Goal: Information Seeking & Learning: Learn about a topic

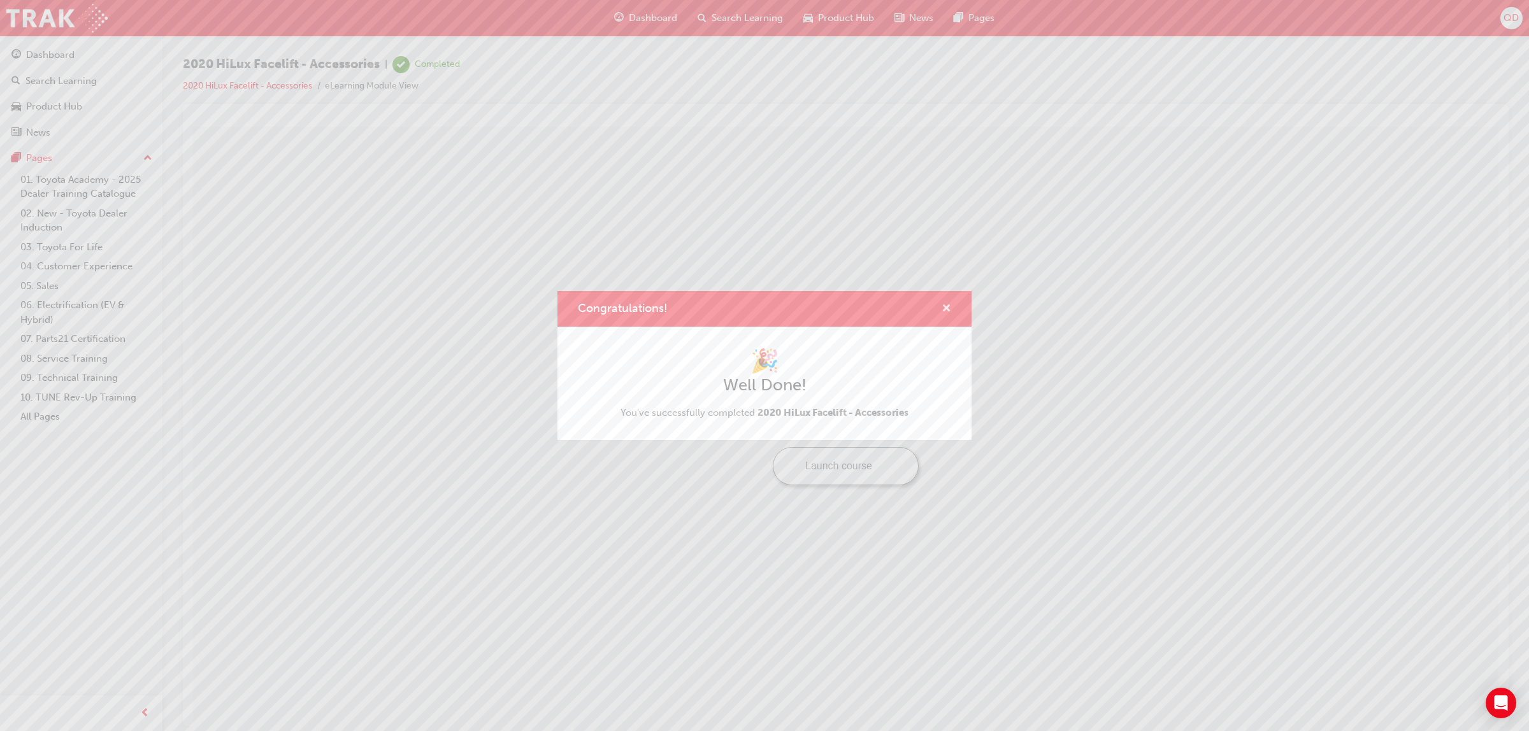
click at [948, 311] on span "cross-icon" at bounding box center [947, 309] width 10 height 11
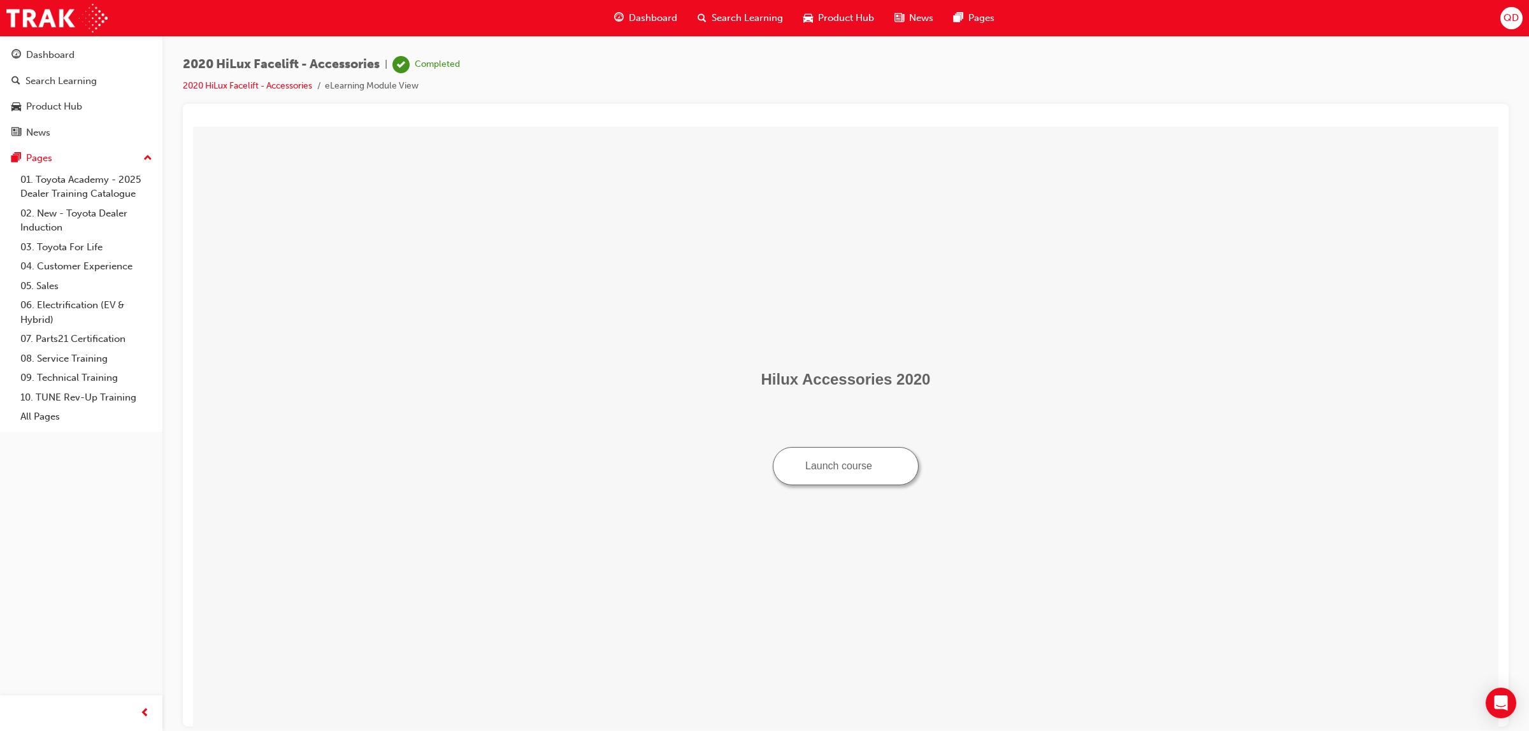
click at [667, 20] on span "Dashboard" at bounding box center [653, 18] width 48 height 15
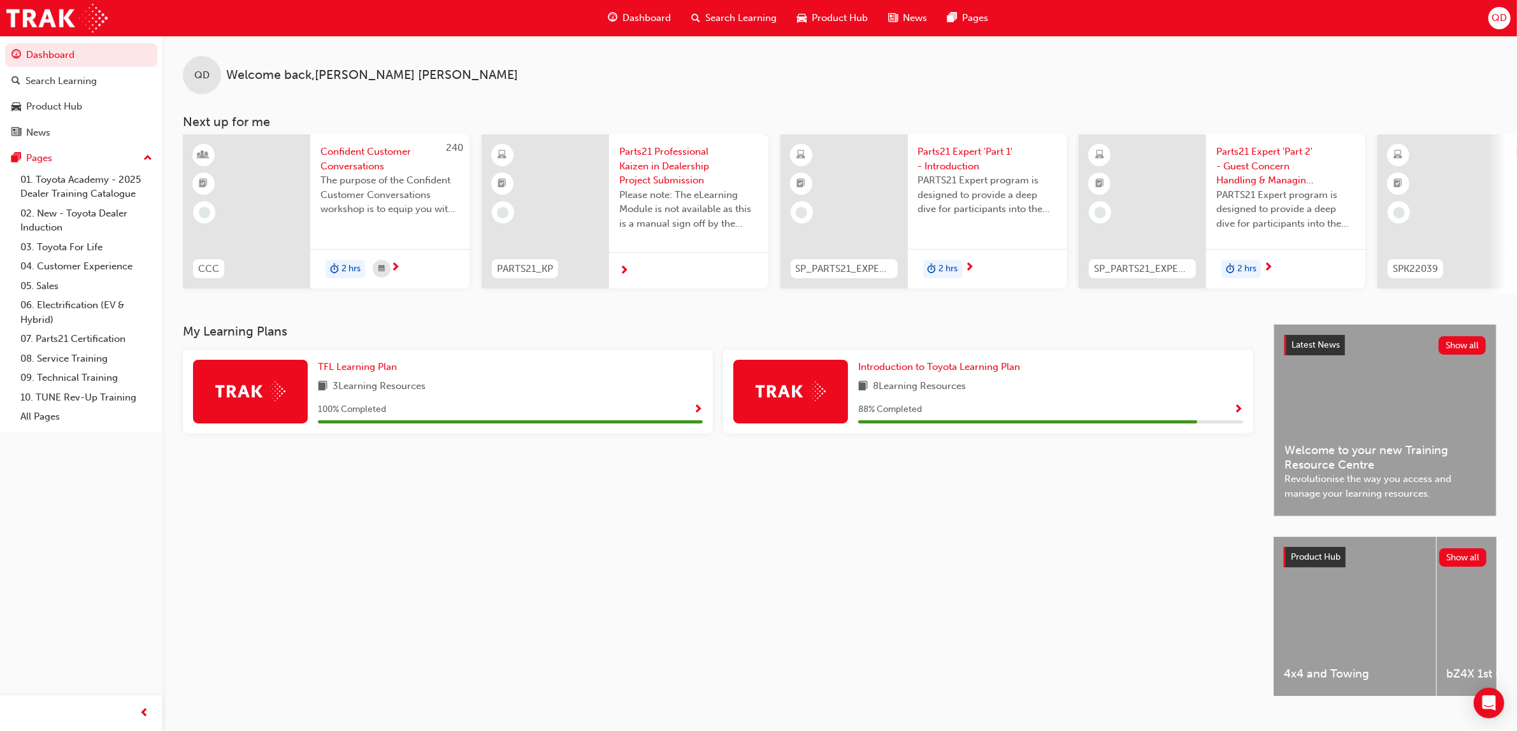
click at [710, 17] on span "Search Learning" at bounding box center [740, 18] width 71 height 15
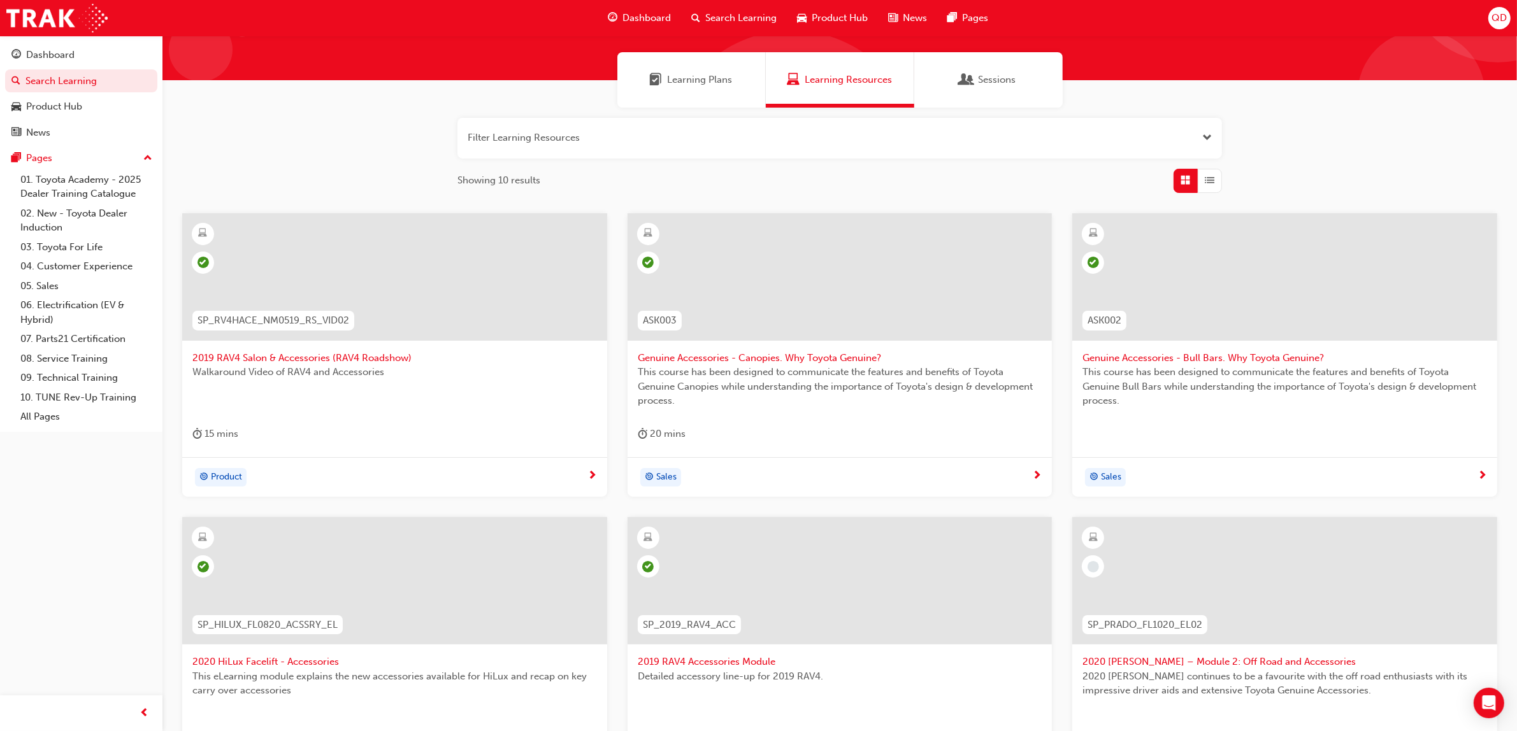
scroll to position [306, 0]
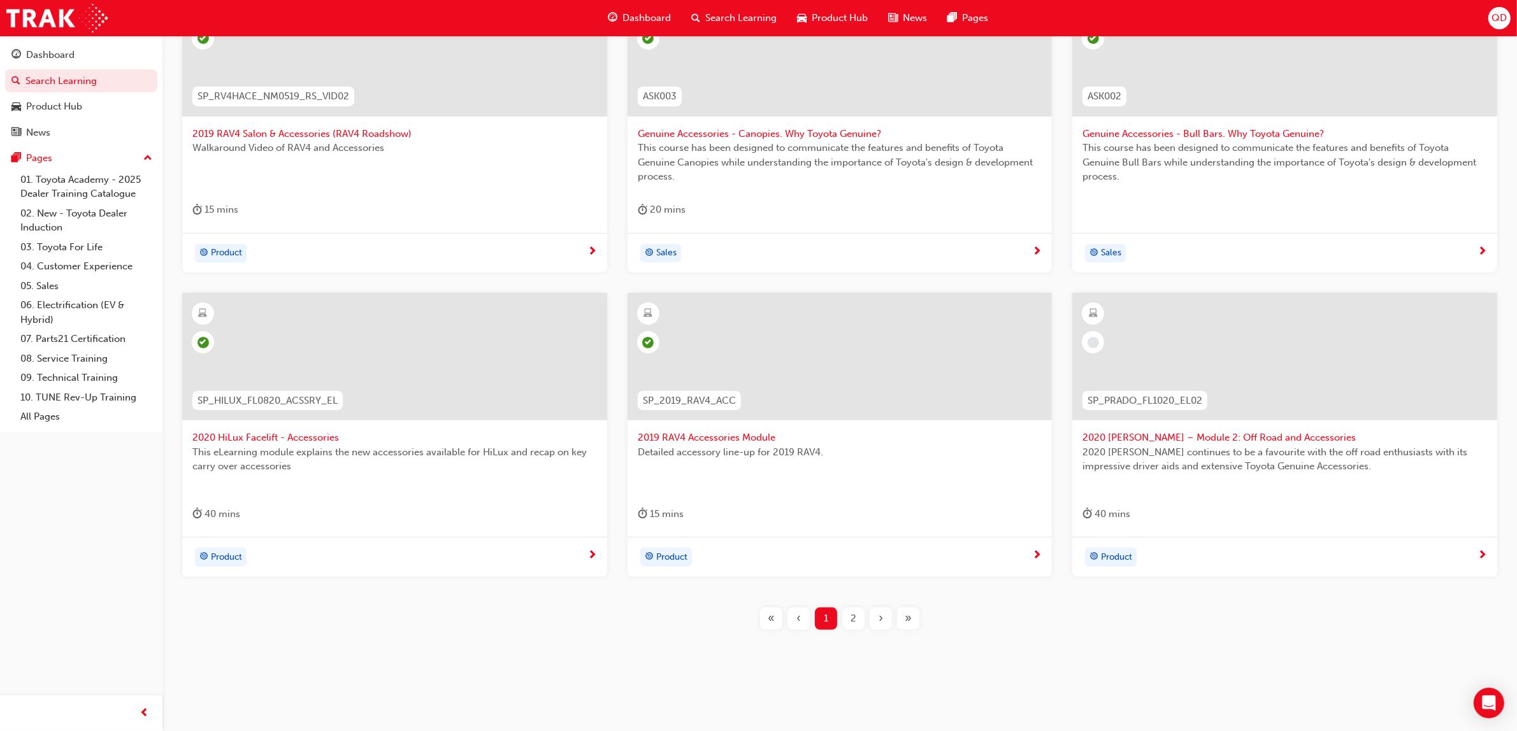
drag, startPoint x: 1249, startPoint y: 325, endPoint x: 1200, endPoint y: 333, distance: 50.3
click at [1200, 333] on div at bounding box center [1284, 356] width 425 height 127
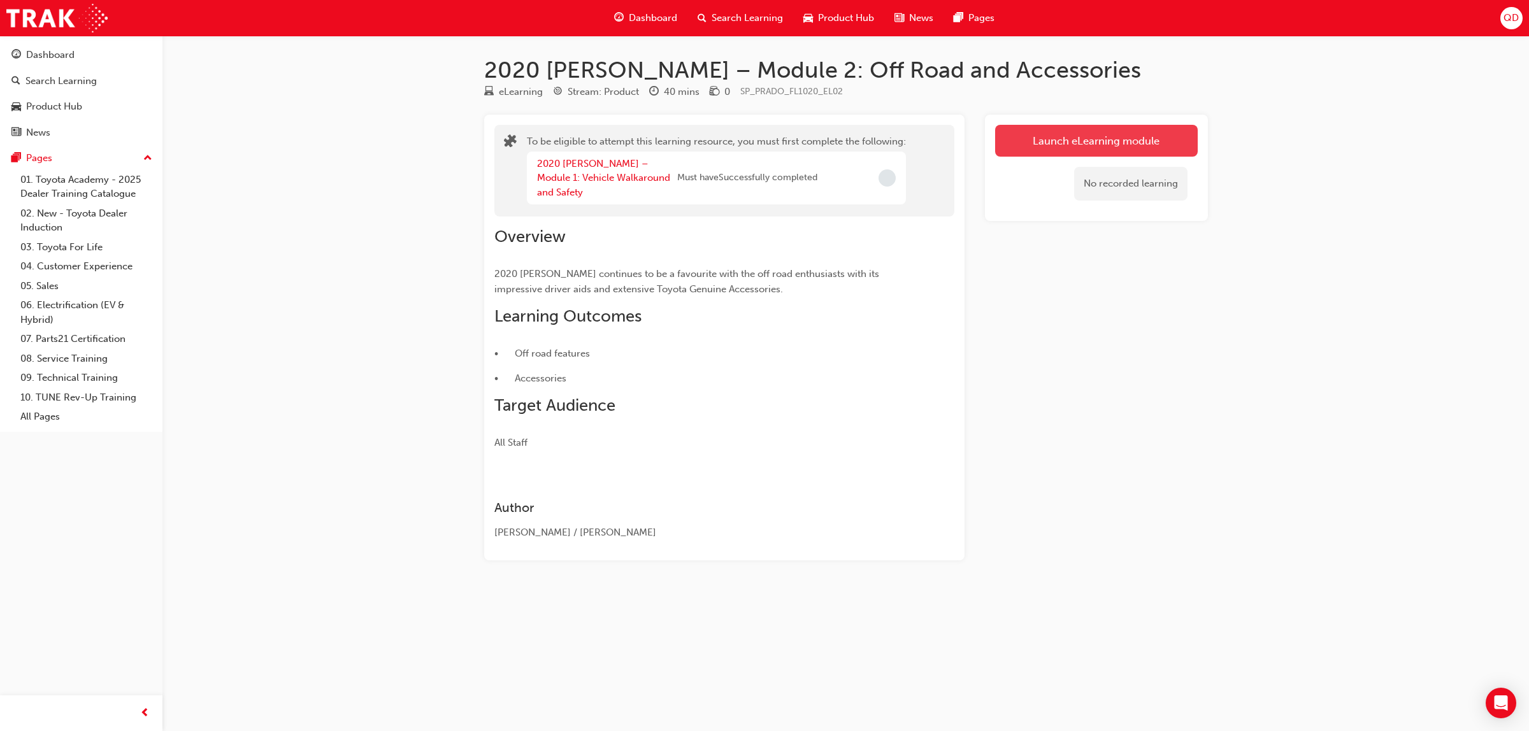
click at [1089, 152] on button "Launch eLearning module" at bounding box center [1096, 141] width 203 height 32
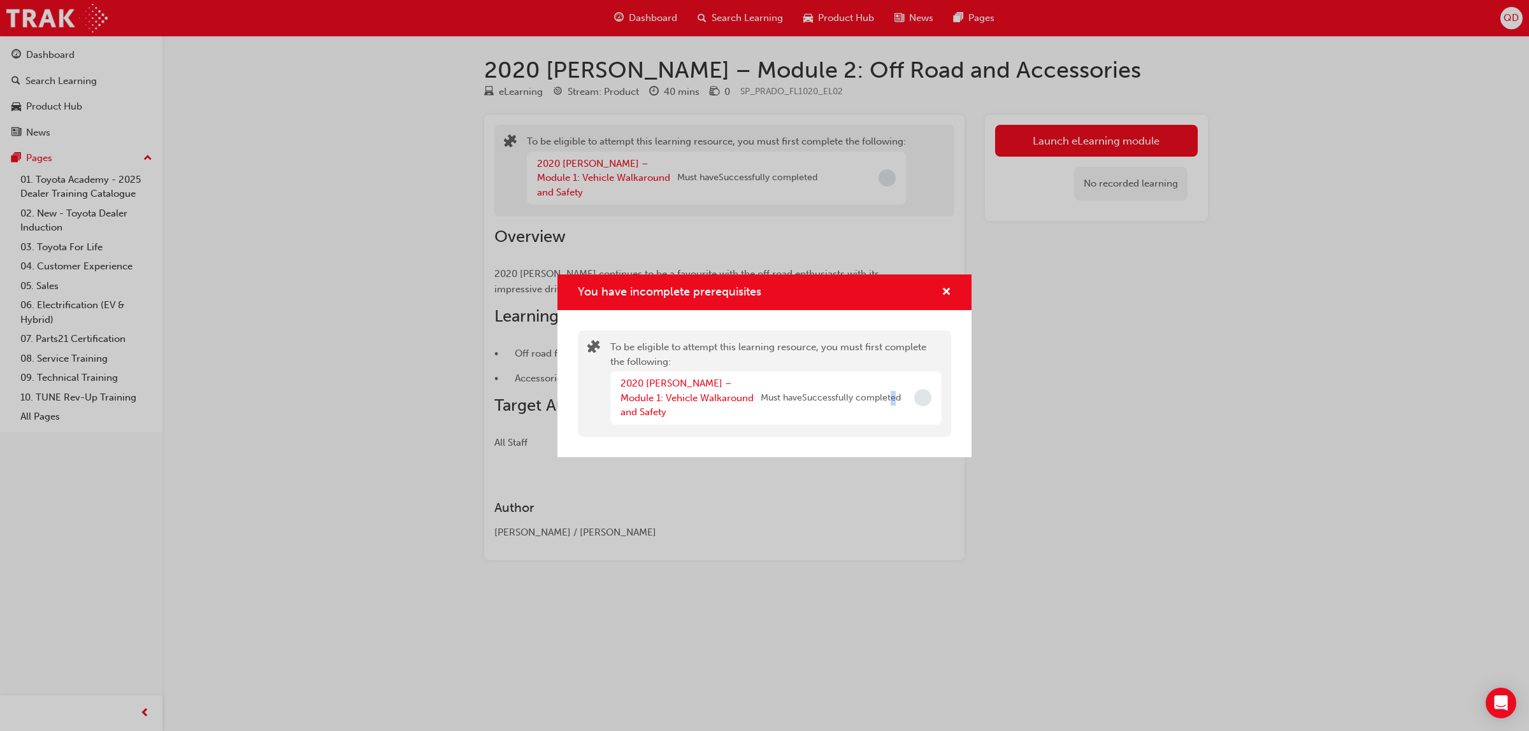
click at [894, 400] on span "Must have Successfully completed" at bounding box center [831, 398] width 140 height 15
click at [950, 299] on span "cross-icon" at bounding box center [947, 292] width 10 height 11
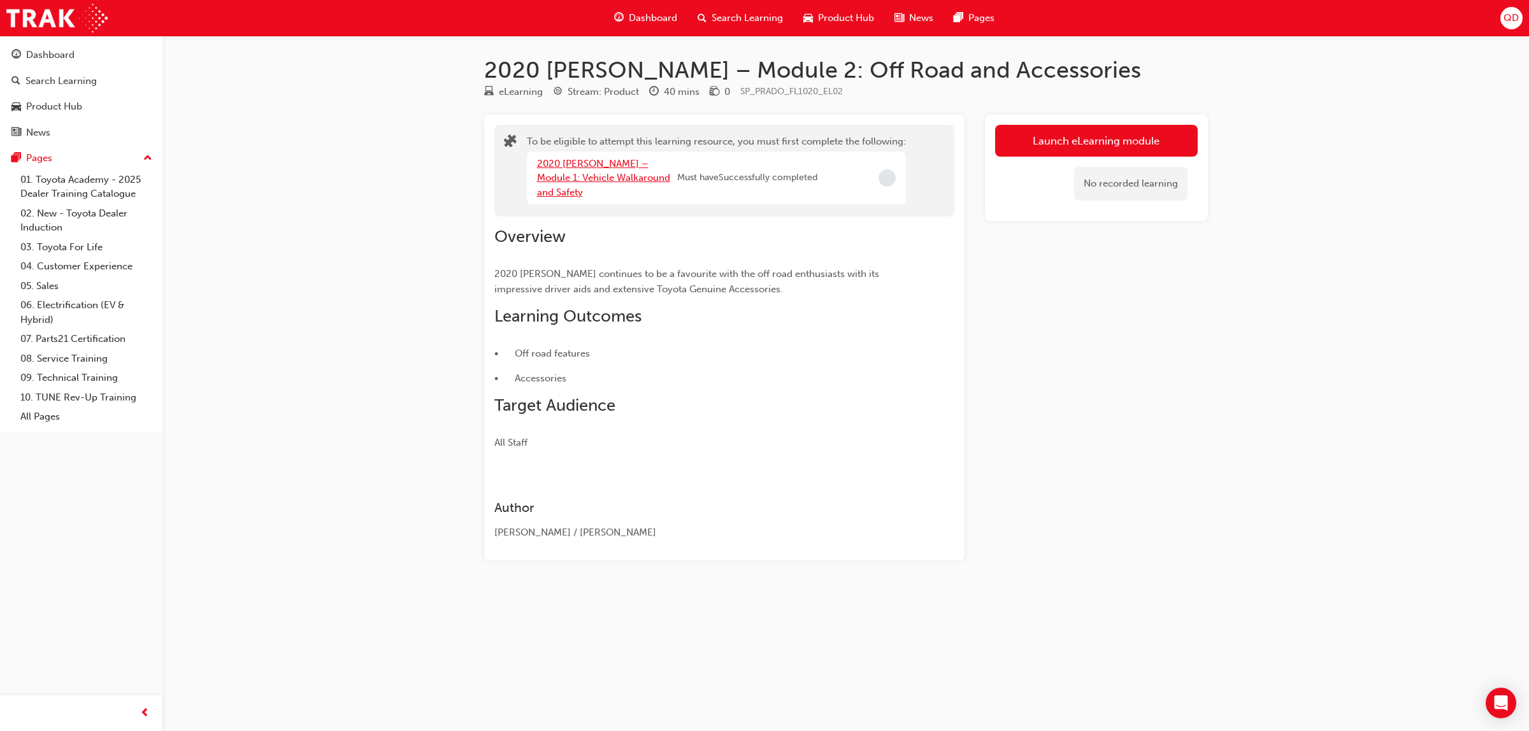
click at [568, 164] on link "2020 [PERSON_NAME] – Module 1: Vehicle Walkaround and Safety" at bounding box center [603, 178] width 133 height 40
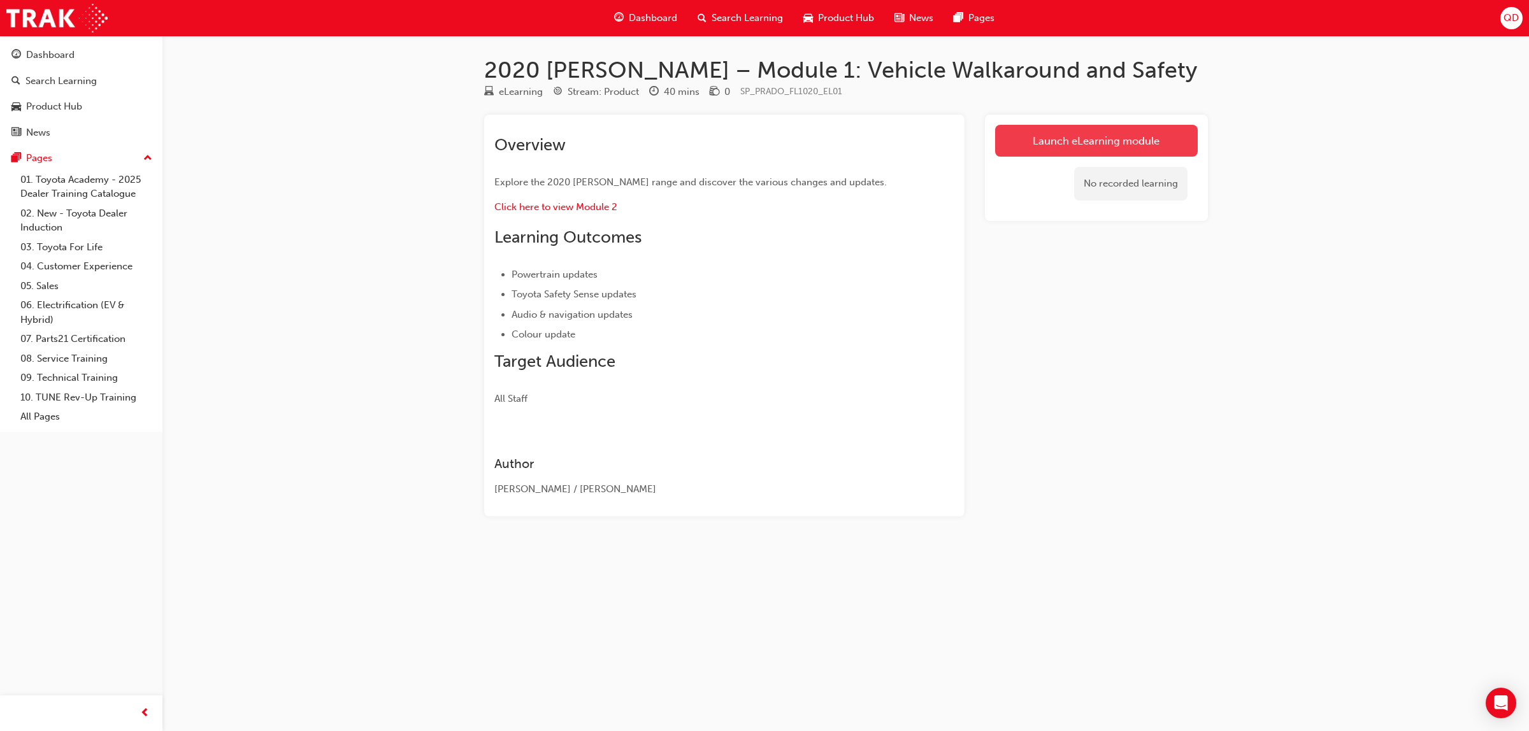
click at [1097, 134] on link "Launch eLearning module" at bounding box center [1096, 141] width 203 height 32
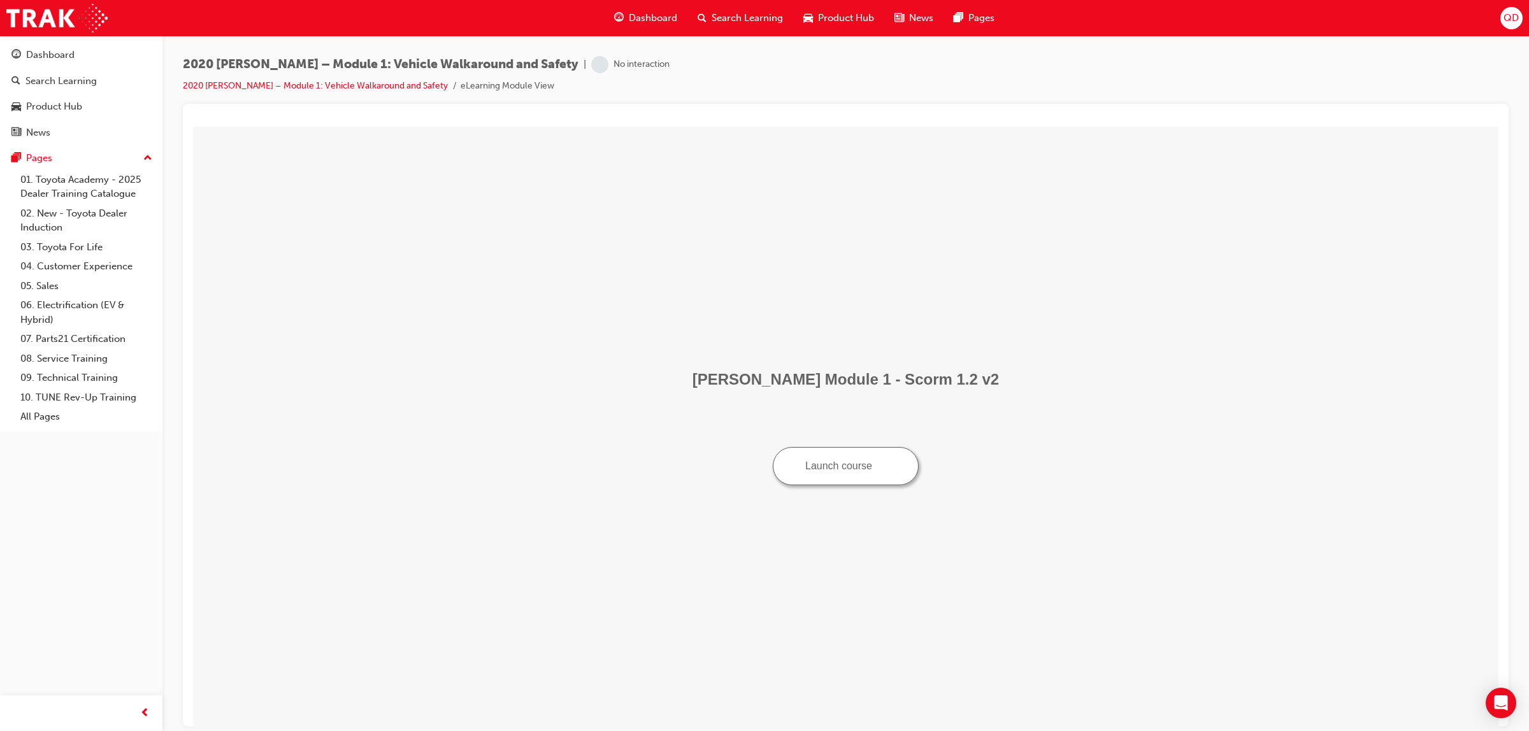
click at [844, 466] on button "Launch course" at bounding box center [846, 466] width 146 height 38
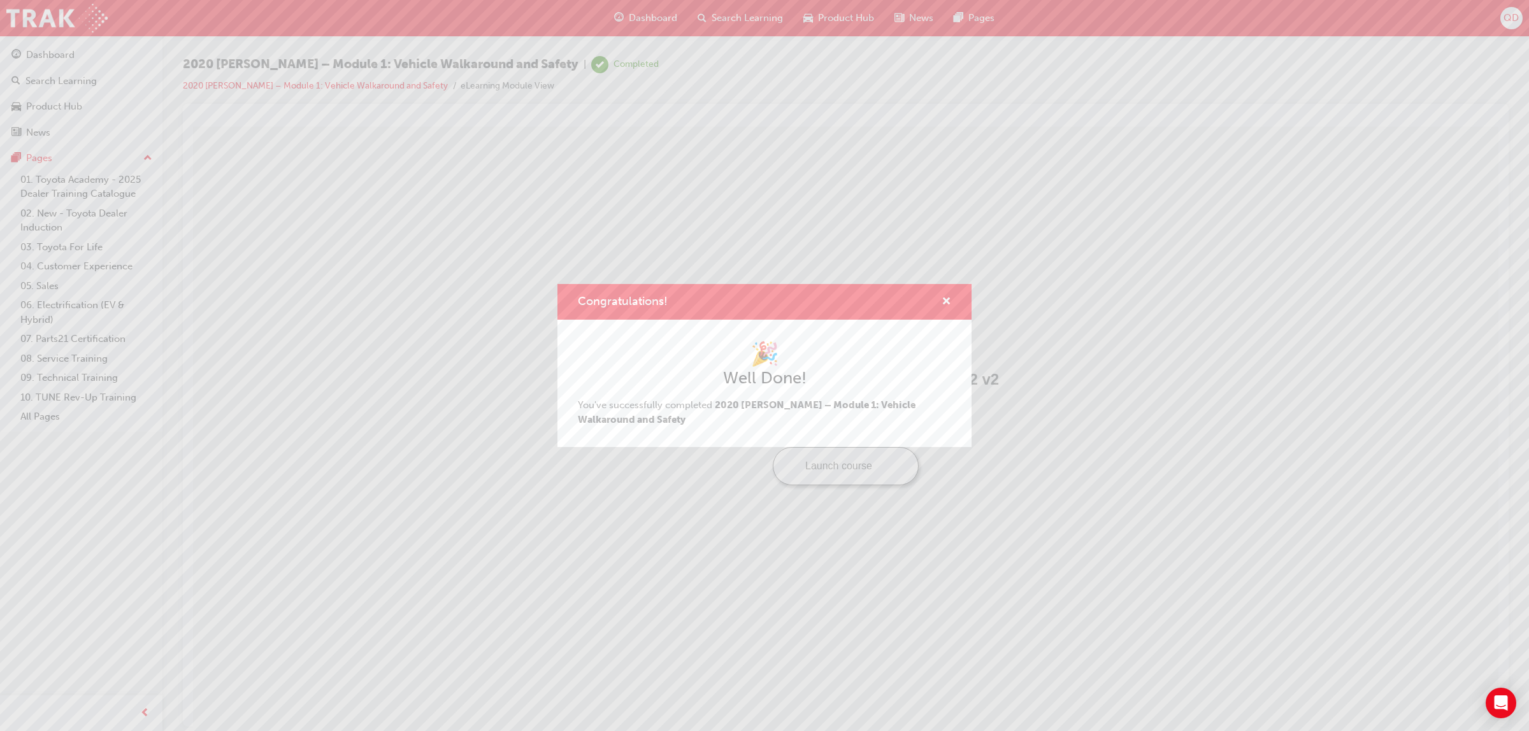
click at [952, 303] on div "Congratulations!" at bounding box center [764, 302] width 414 height 36
drag, startPoint x: 947, startPoint y: 301, endPoint x: 754, endPoint y: 174, distance: 231.3
click at [947, 301] on span "cross-icon" at bounding box center [947, 302] width 10 height 11
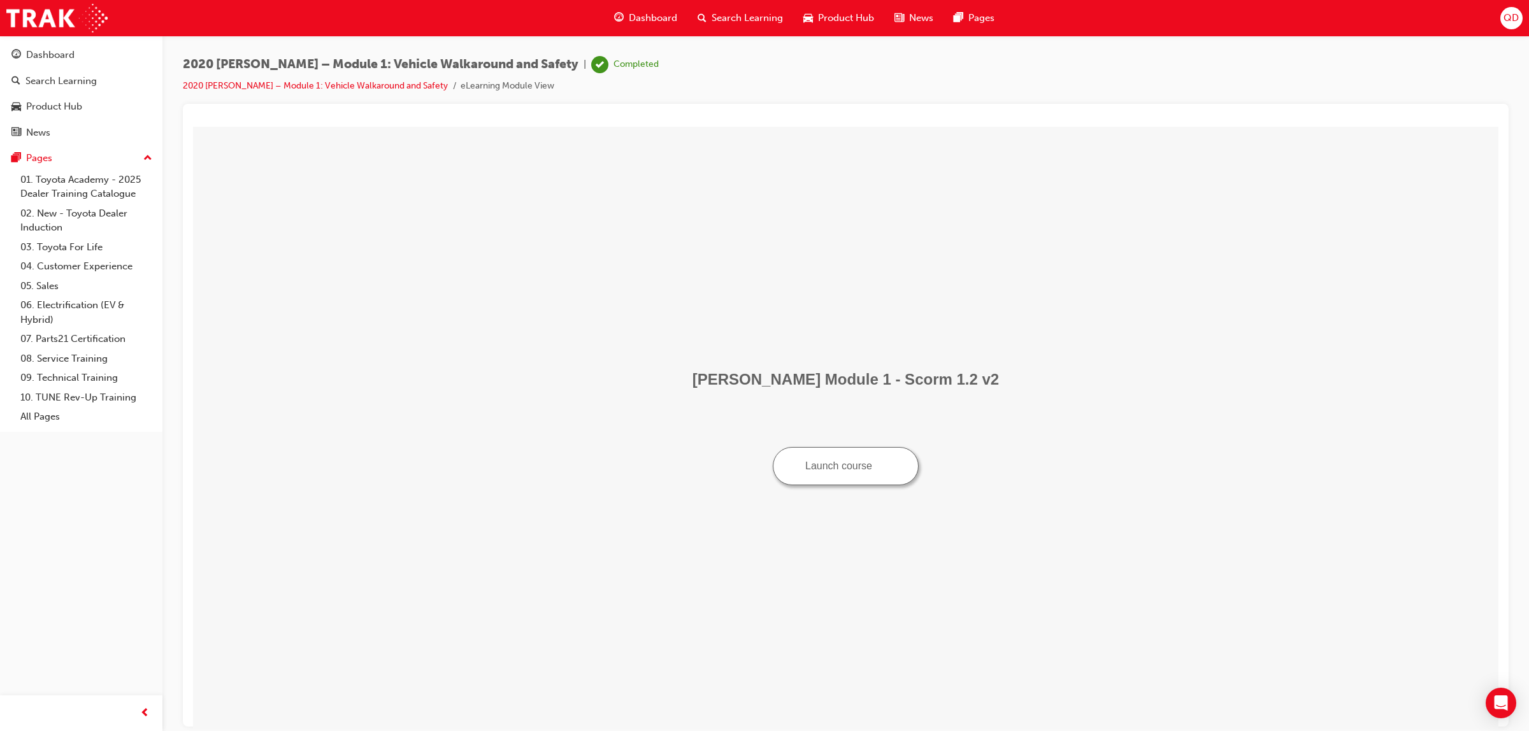
click at [743, 21] on span "Search Learning" at bounding box center [747, 18] width 71 height 15
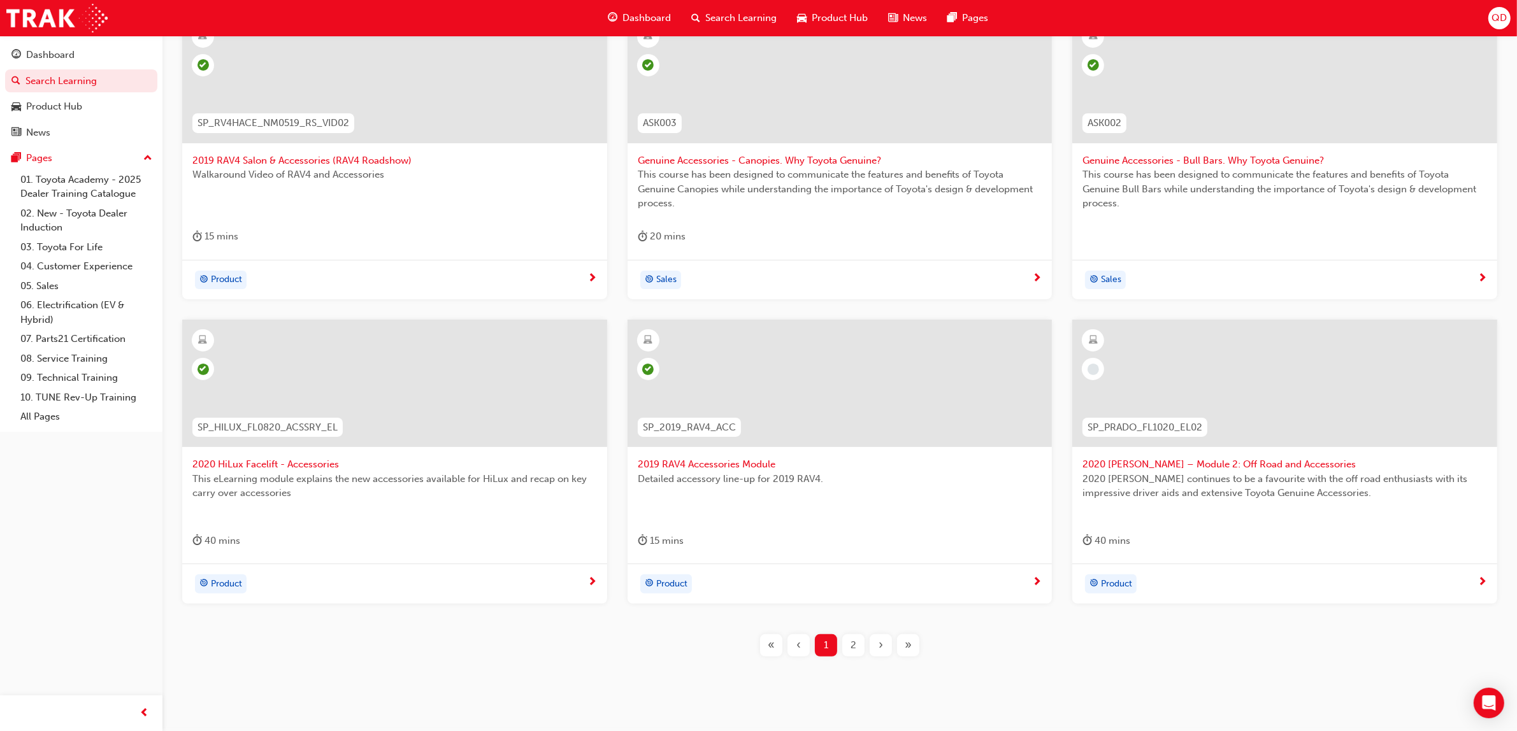
scroll to position [306, 0]
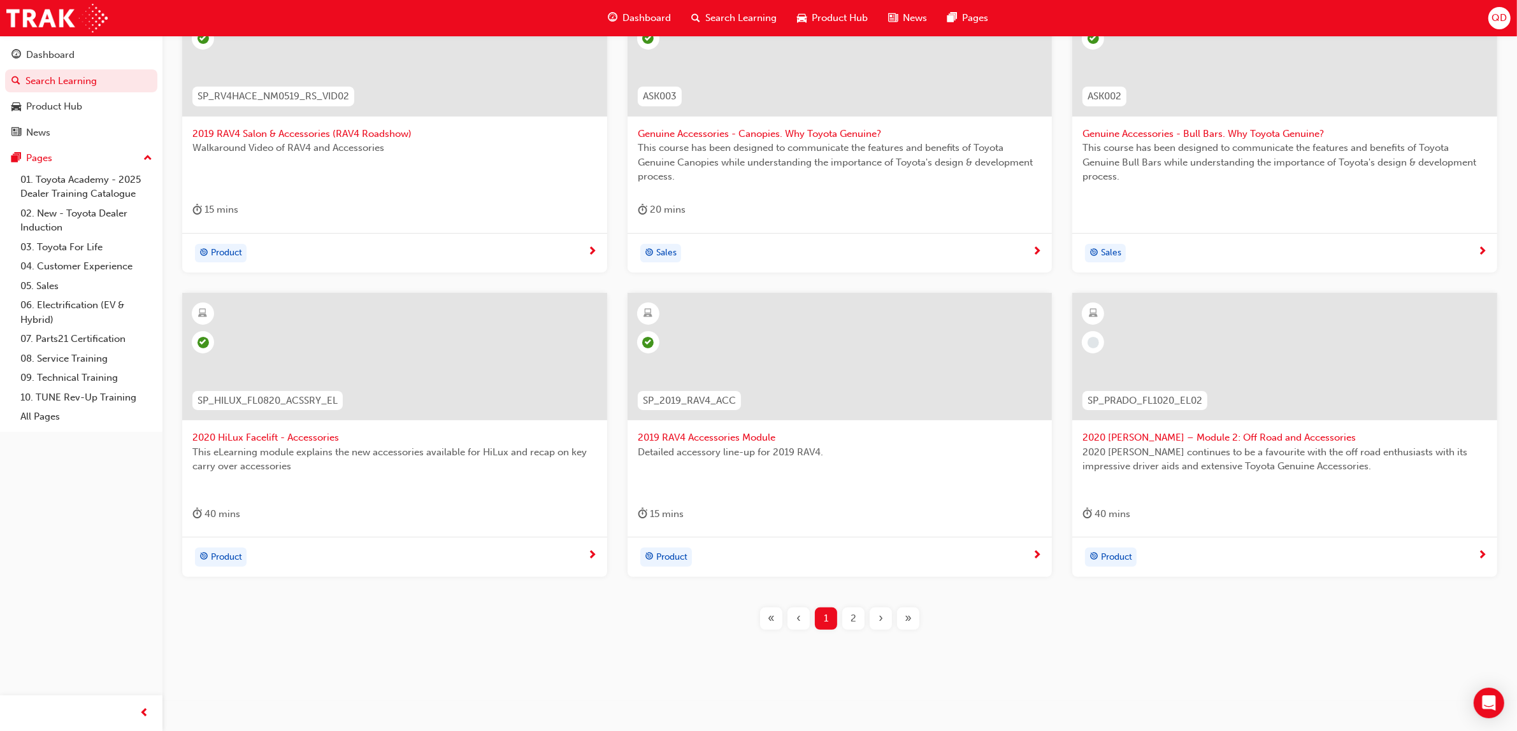
click at [1302, 385] on div at bounding box center [1284, 356] width 425 height 127
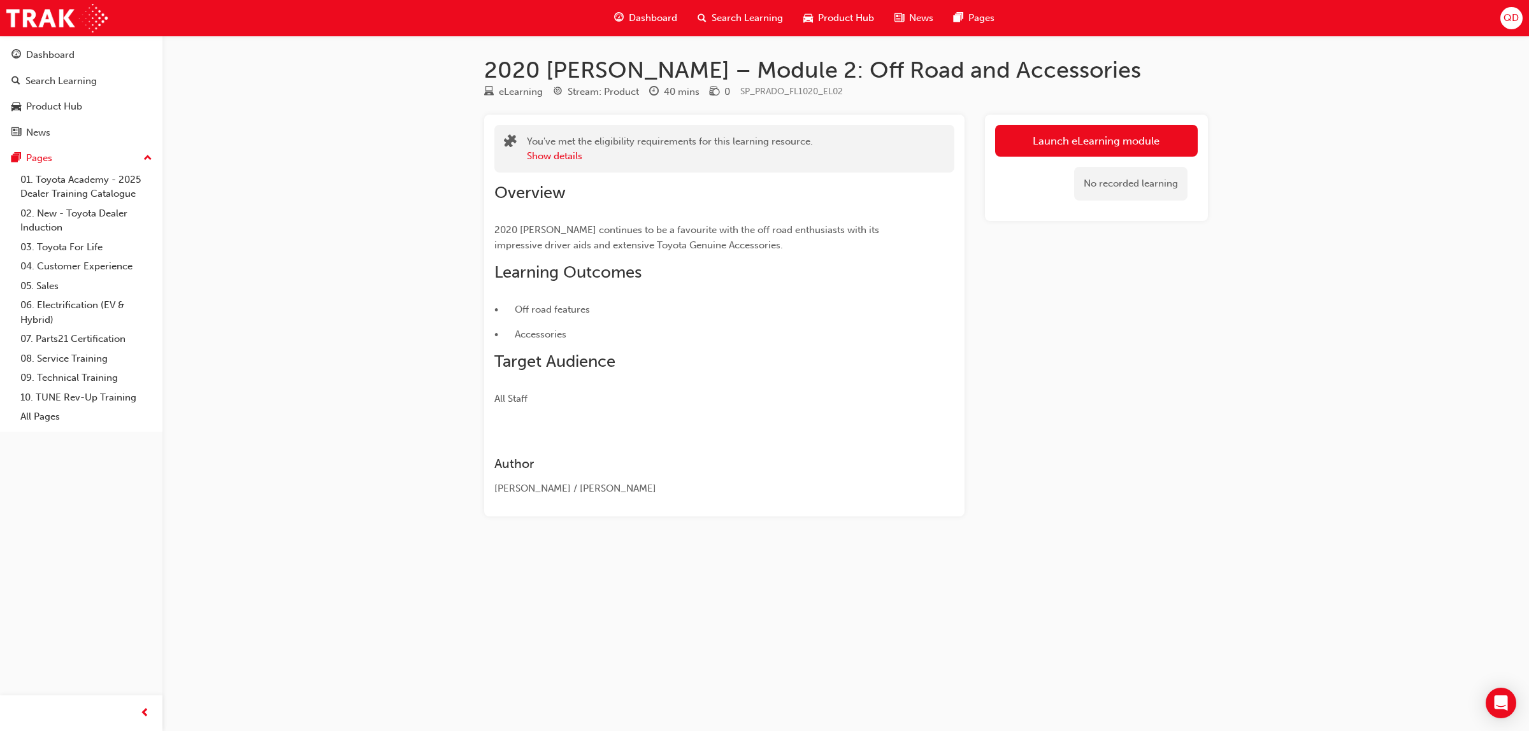
click at [1118, 122] on div "Launch eLearning module No recorded learning" at bounding box center [1096, 168] width 223 height 106
click at [1116, 126] on link "Launch eLearning module" at bounding box center [1096, 141] width 203 height 32
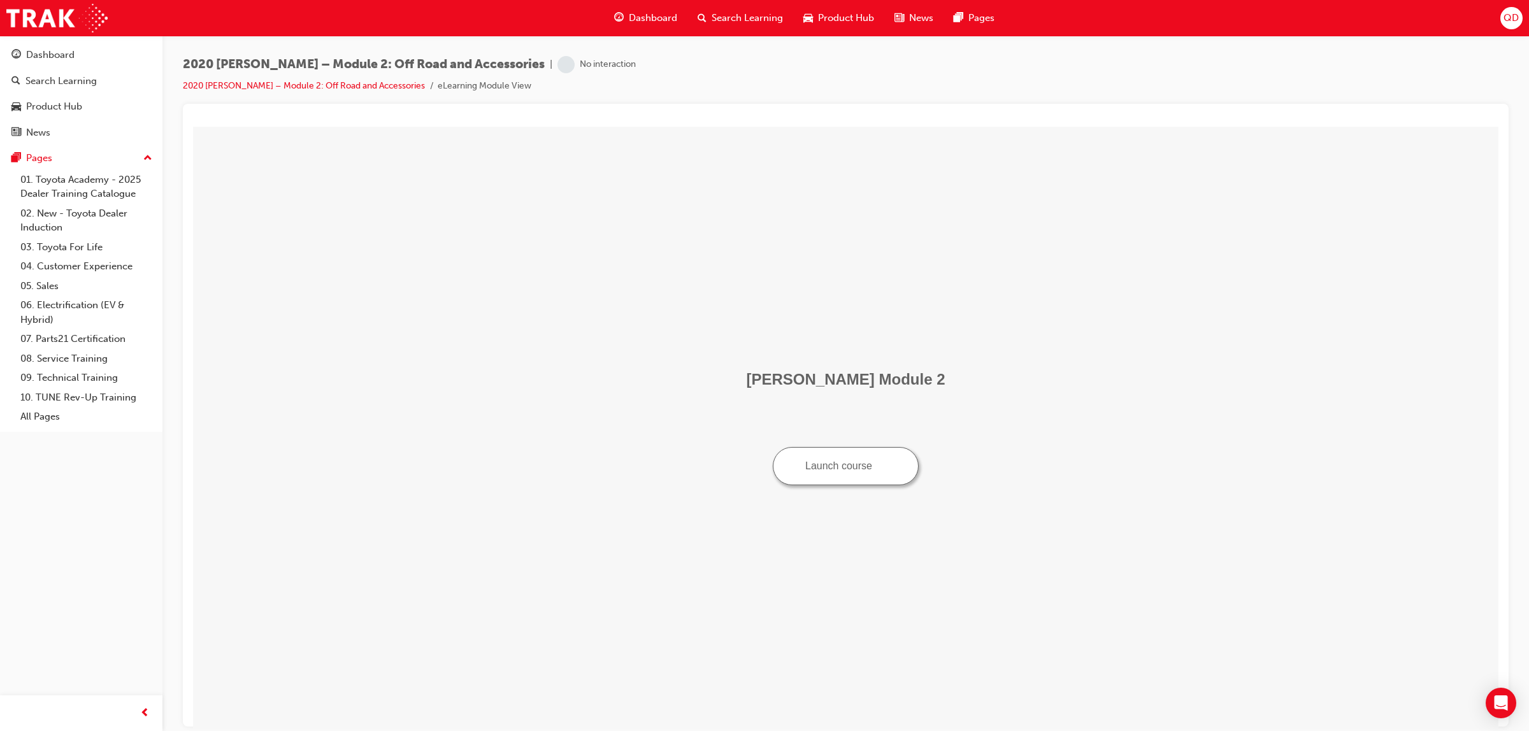
click at [829, 464] on button "Launch course" at bounding box center [846, 466] width 146 height 38
click at [912, 263] on td "[PERSON_NAME] Module 2 Launch course" at bounding box center [845, 427] width 1295 height 593
click at [650, 4] on div "Dashboard Search Learning Product Hub News Pages" at bounding box center [804, 18] width 411 height 36
click at [706, 19] on div "Search Learning" at bounding box center [740, 18] width 106 height 26
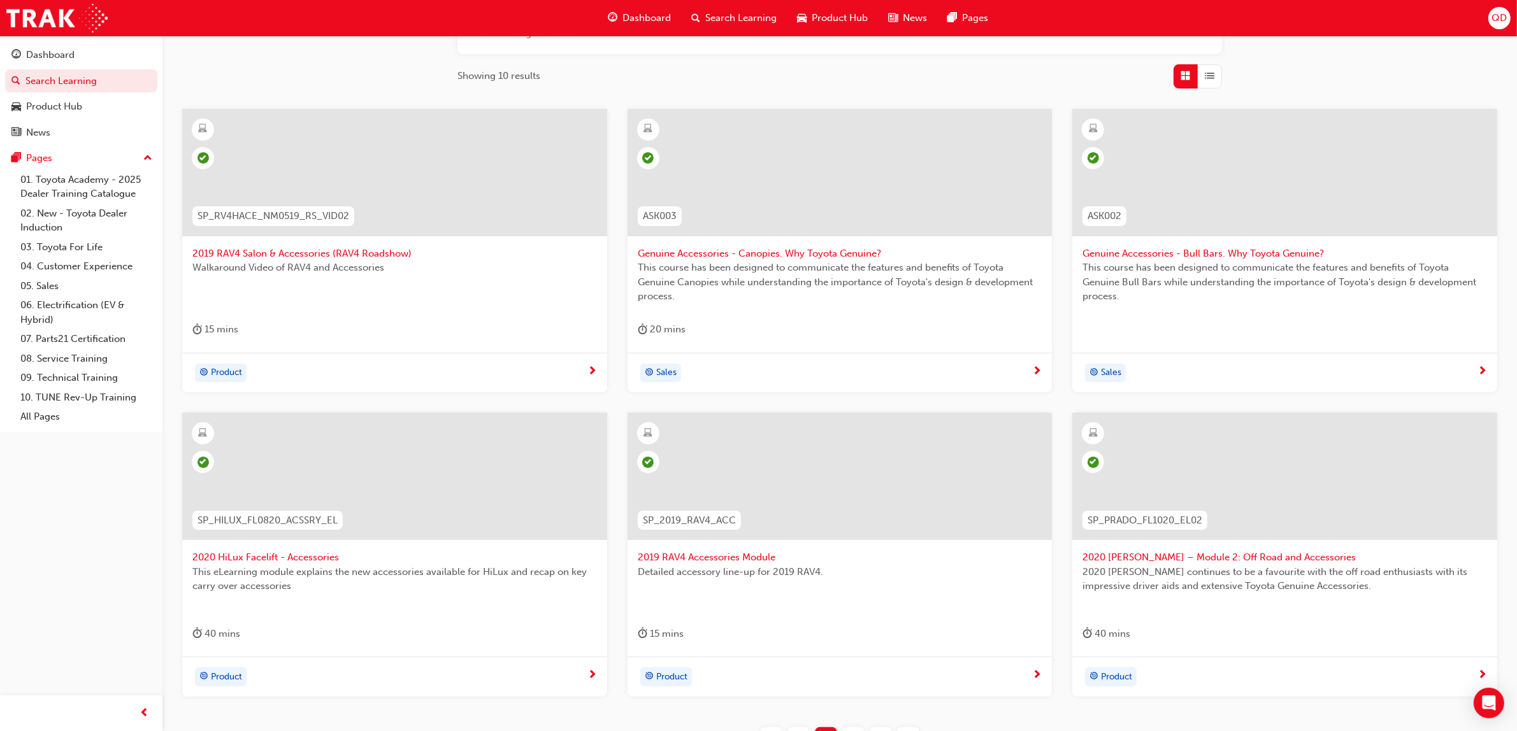
scroll to position [306, 0]
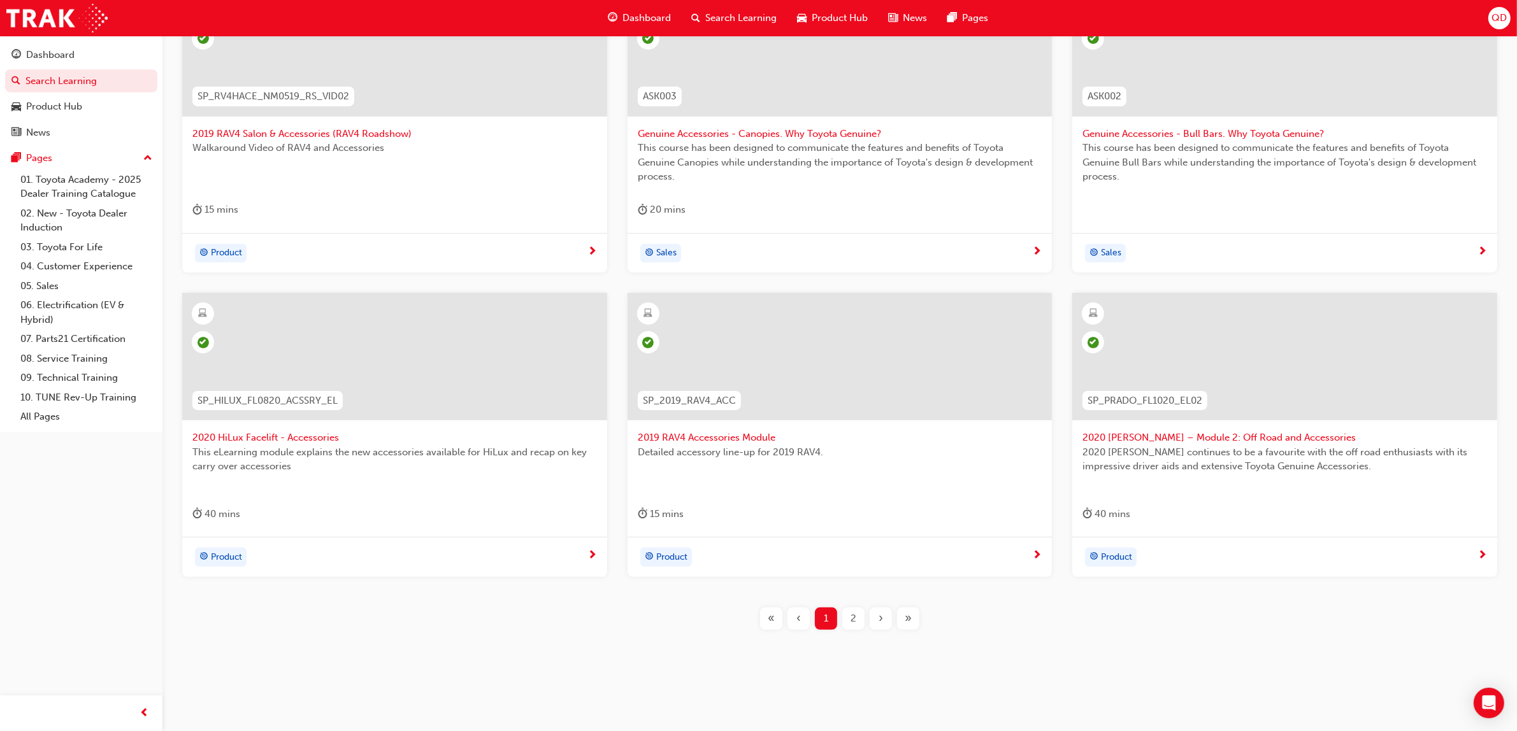
click at [854, 617] on span "2" at bounding box center [854, 619] width 6 height 15
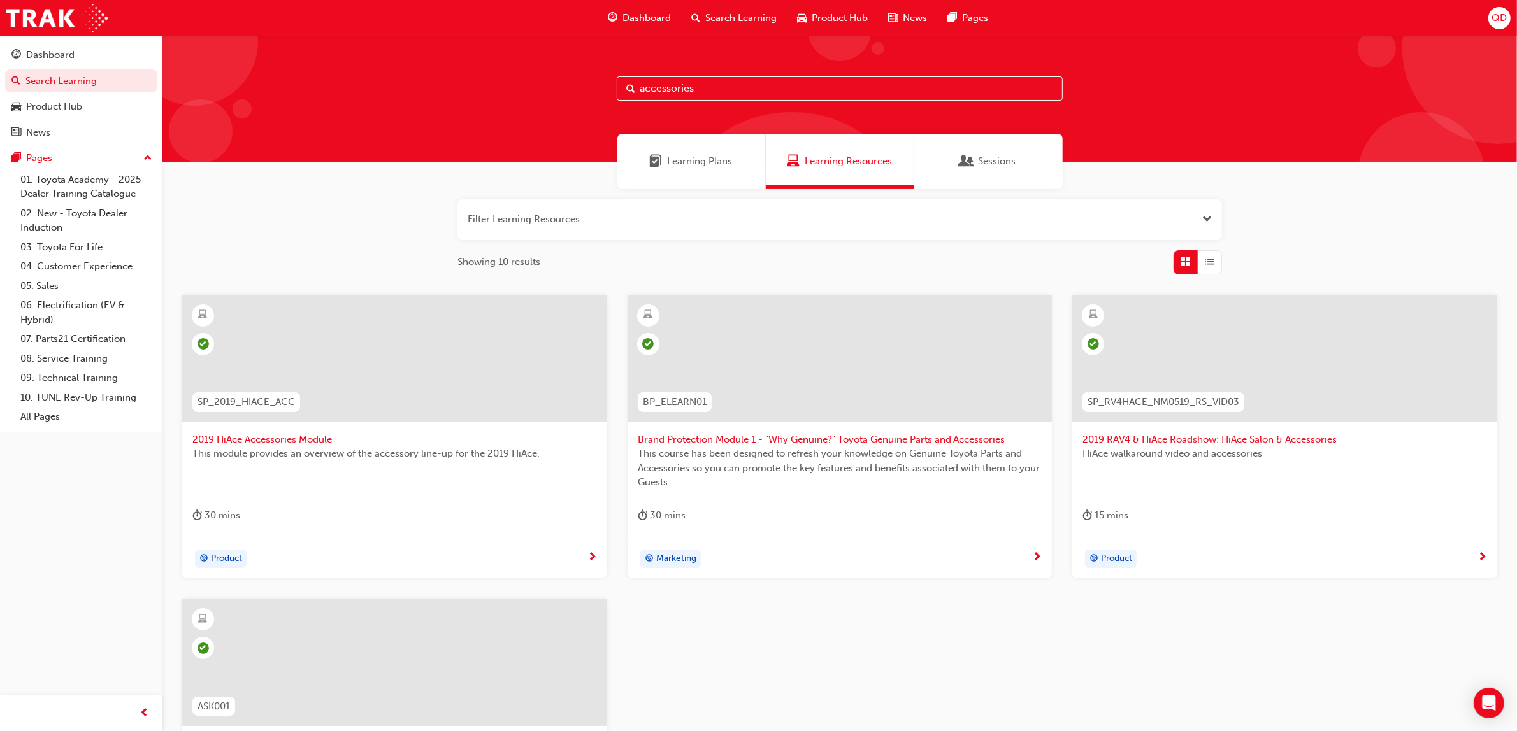
drag, startPoint x: 1217, startPoint y: 71, endPoint x: 1169, endPoint y: 6, distance: 80.5
click at [1217, 71] on div "accessories" at bounding box center [839, 99] width 1354 height 126
